Goal: Transaction & Acquisition: Purchase product/service

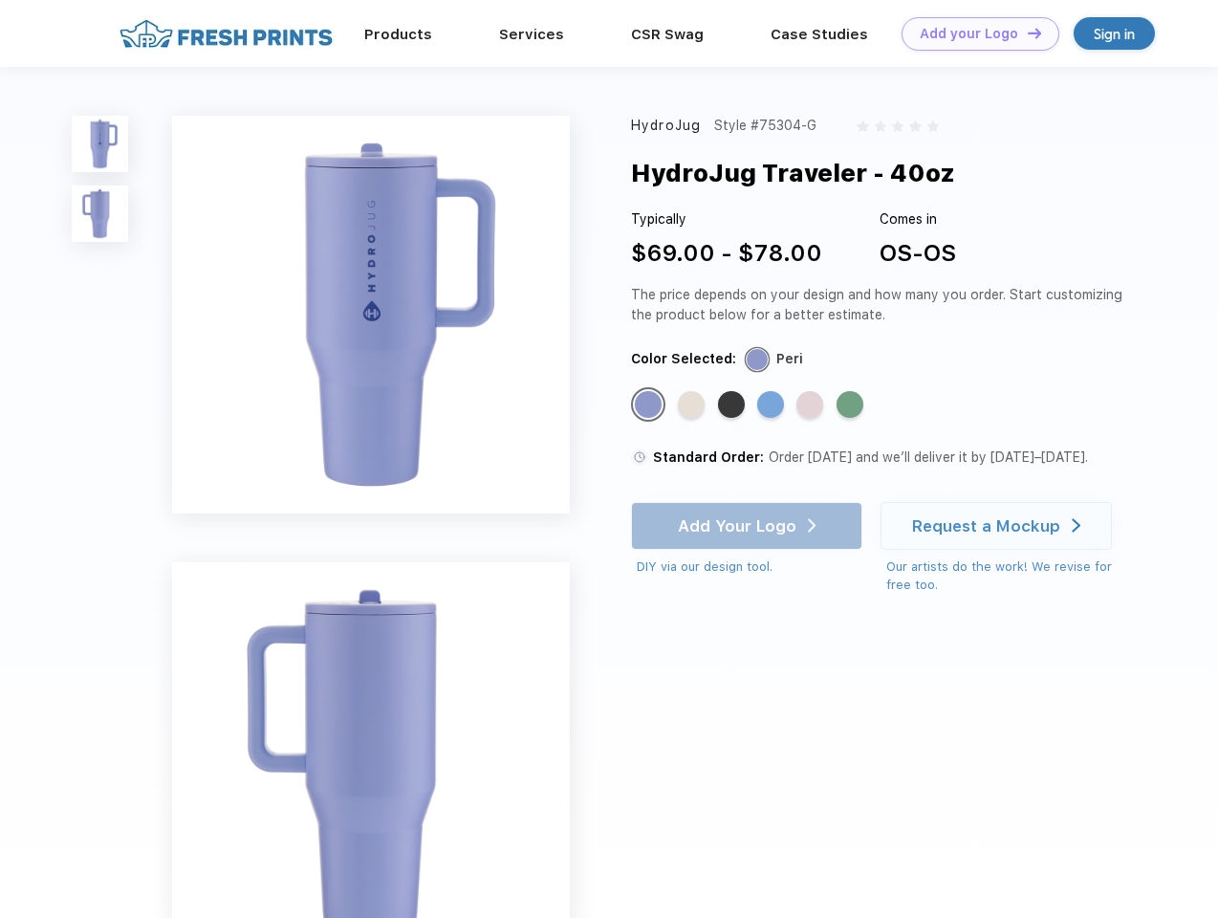
click at [973, 33] on link "Add your Logo Design Tool" at bounding box center [981, 33] width 158 height 33
click at [0, 0] on div "Design Tool" at bounding box center [0, 0] width 0 height 0
click at [1026, 33] on link "Add your Logo Design Tool" at bounding box center [981, 33] width 158 height 33
click at [100, 143] on img at bounding box center [100, 144] width 56 height 56
click at [100, 214] on img at bounding box center [100, 213] width 56 height 56
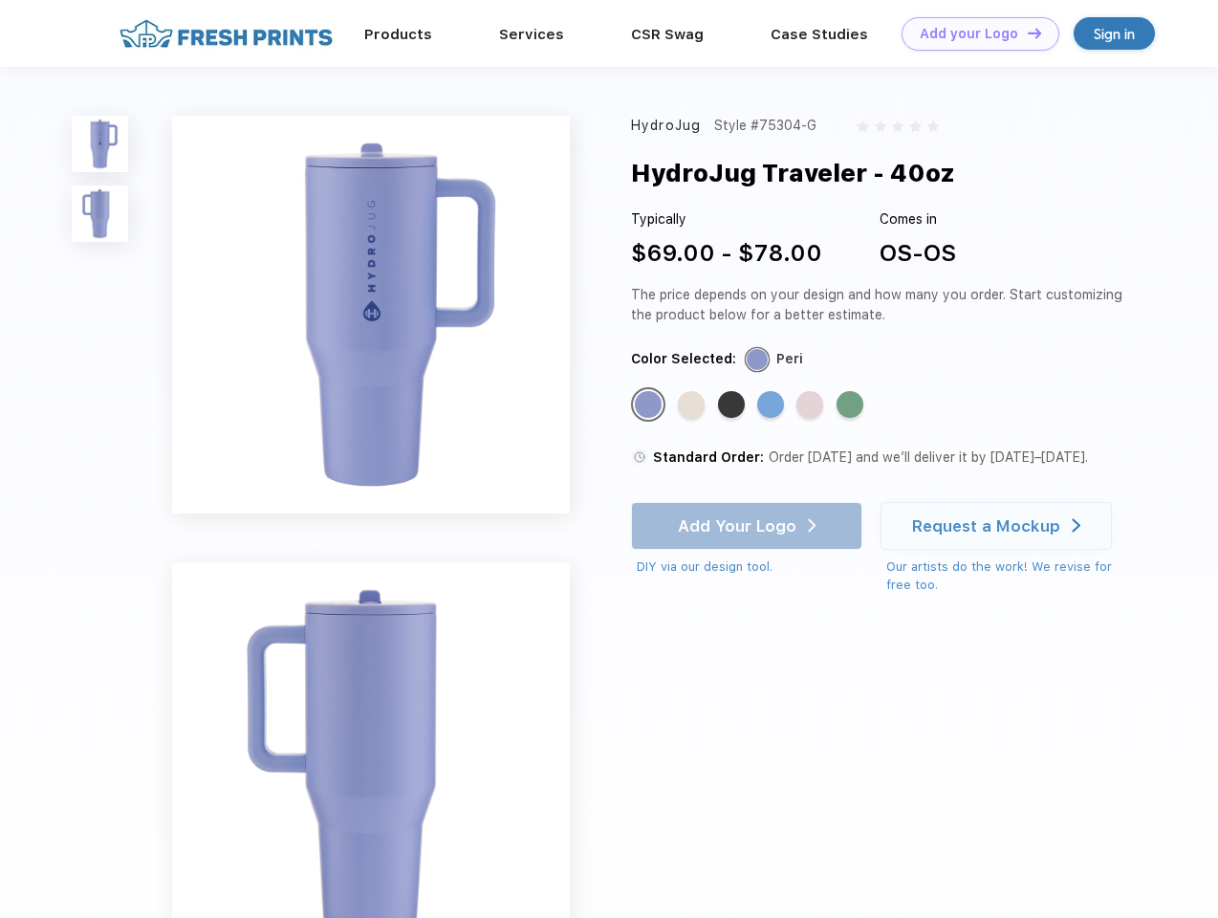
click at [650, 405] on div "Standard Color" at bounding box center [648, 404] width 27 height 27
click at [693, 405] on div "Standard Color" at bounding box center [691, 404] width 27 height 27
click at [733, 405] on div "Standard Color" at bounding box center [731, 404] width 27 height 27
click at [773, 405] on div "Standard Color" at bounding box center [770, 404] width 27 height 27
click at [812, 405] on div "Standard Color" at bounding box center [809, 404] width 27 height 27
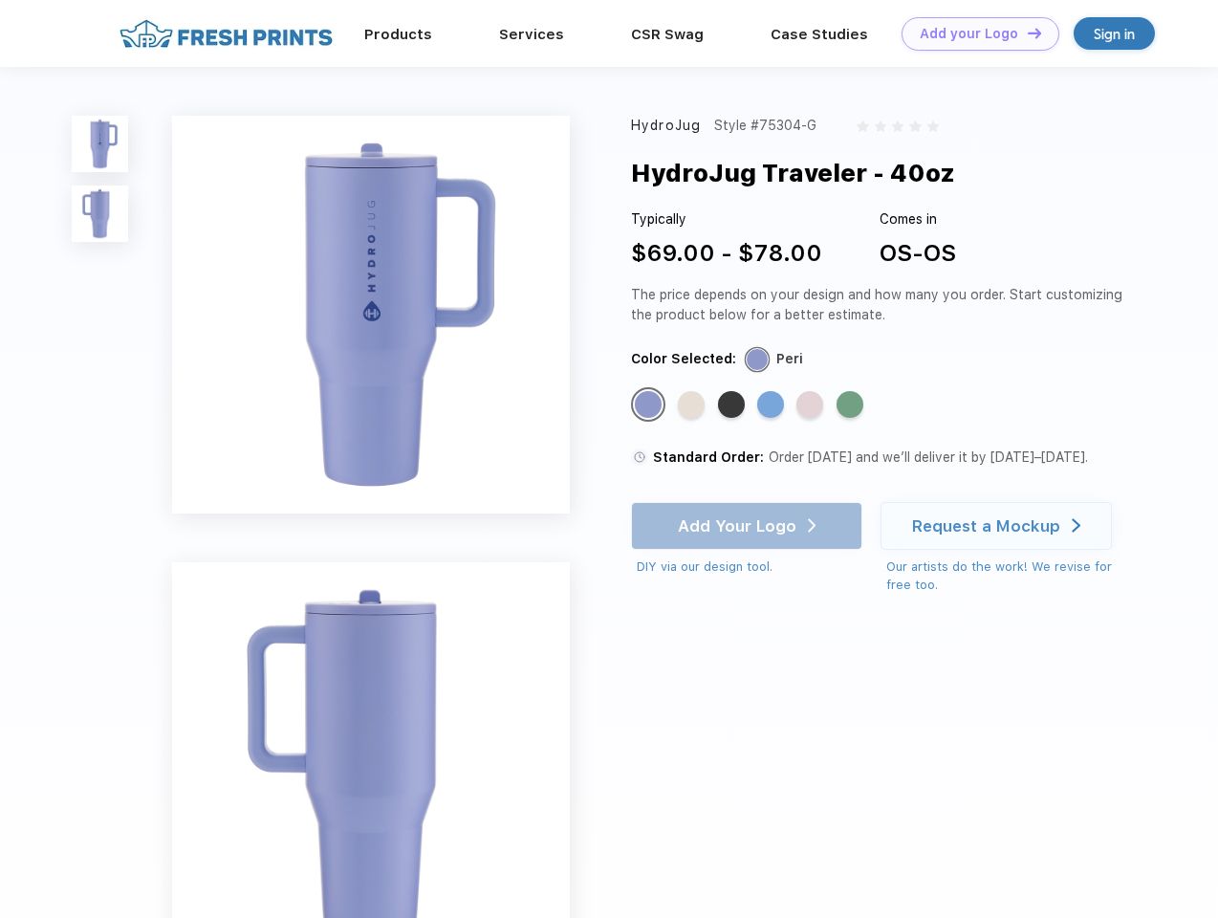
scroll to position [364, 0]
